Goal: Find specific page/section: Find specific page/section

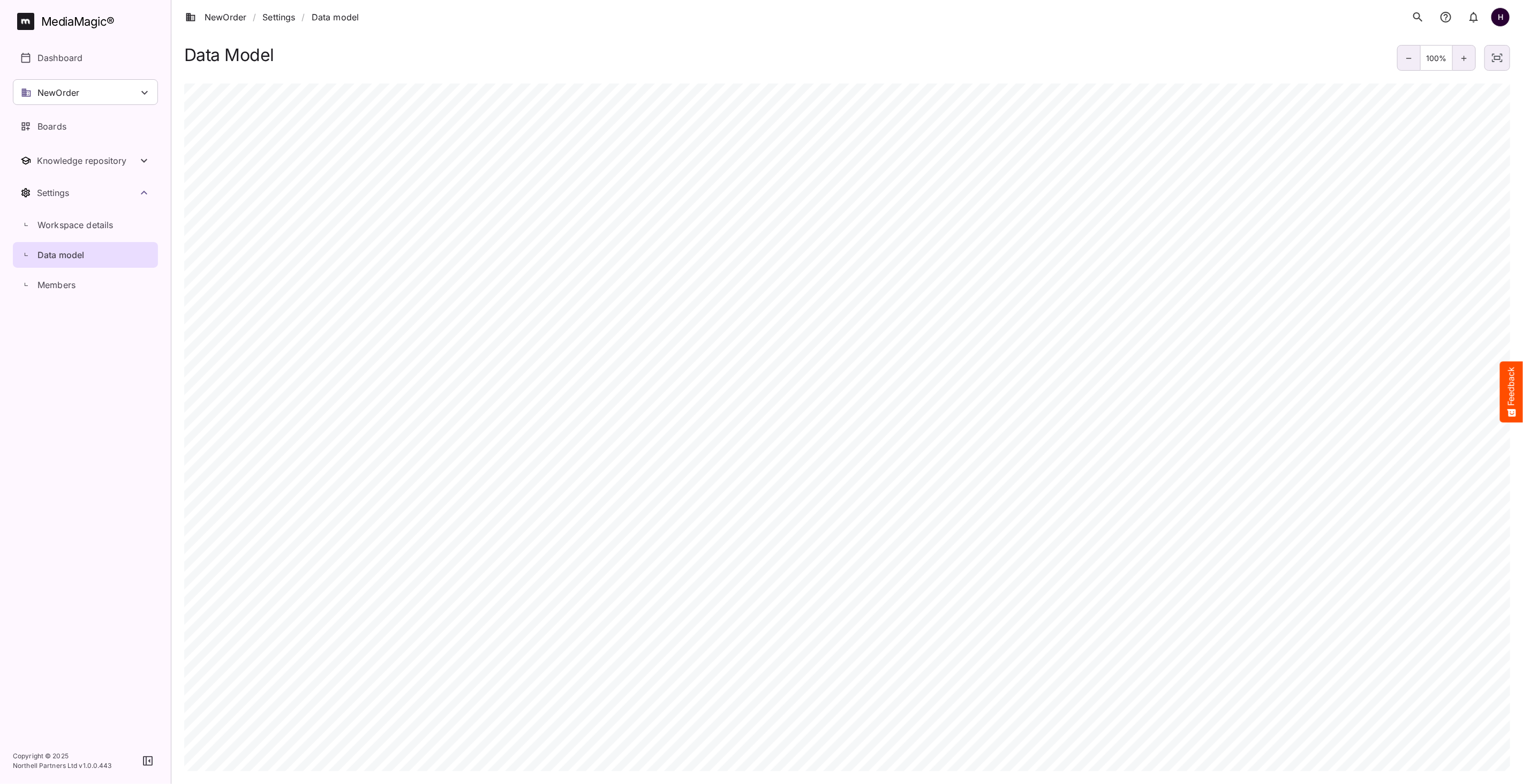
scroll to position [327, 0]
click at [47, 133] on link "Boards" at bounding box center [86, 126] width 145 height 26
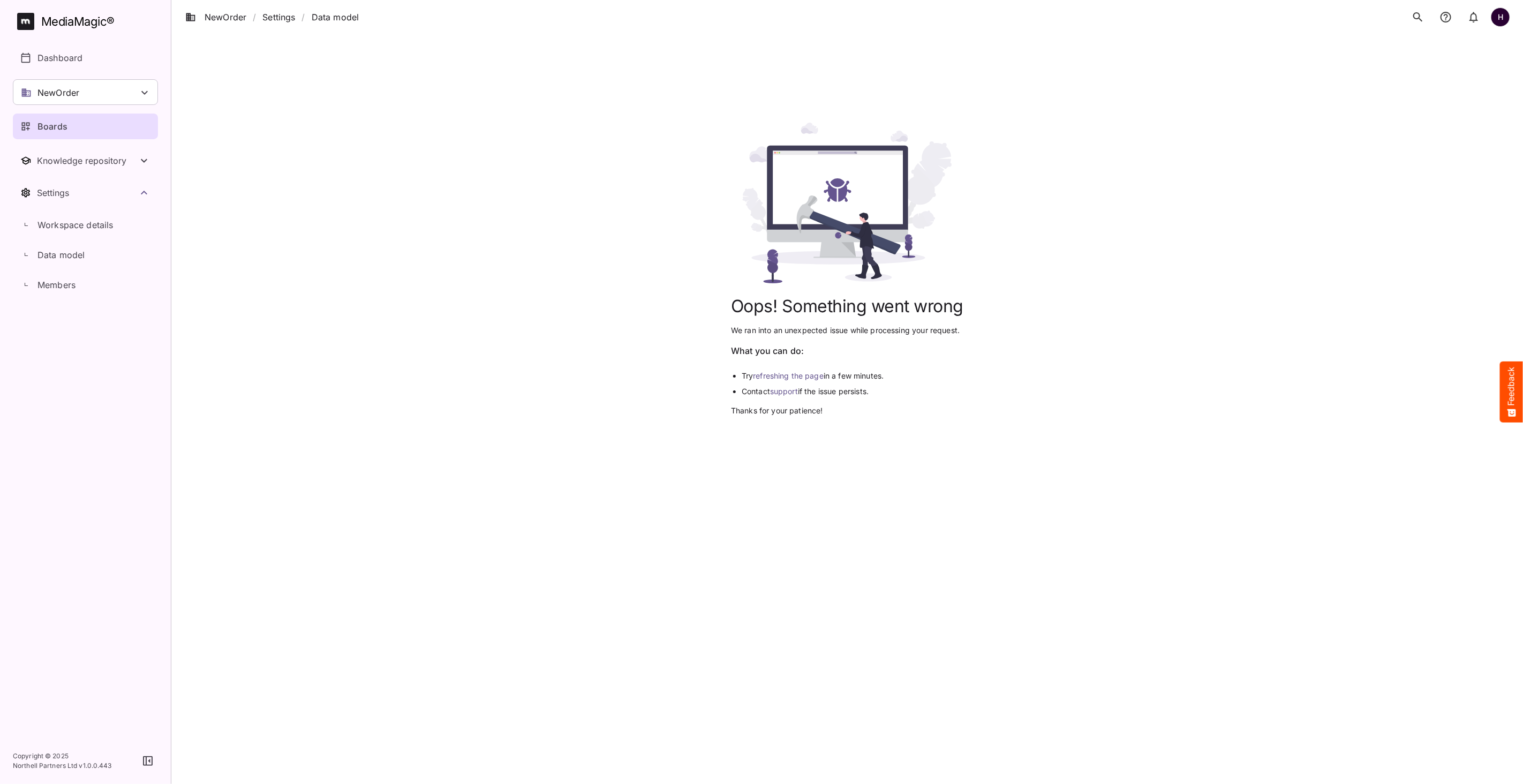
scroll to position [327, 0]
click at [770, 373] on link "refreshing the page" at bounding box center [788, 375] width 71 height 9
